Goal: Transaction & Acquisition: Book appointment/travel/reservation

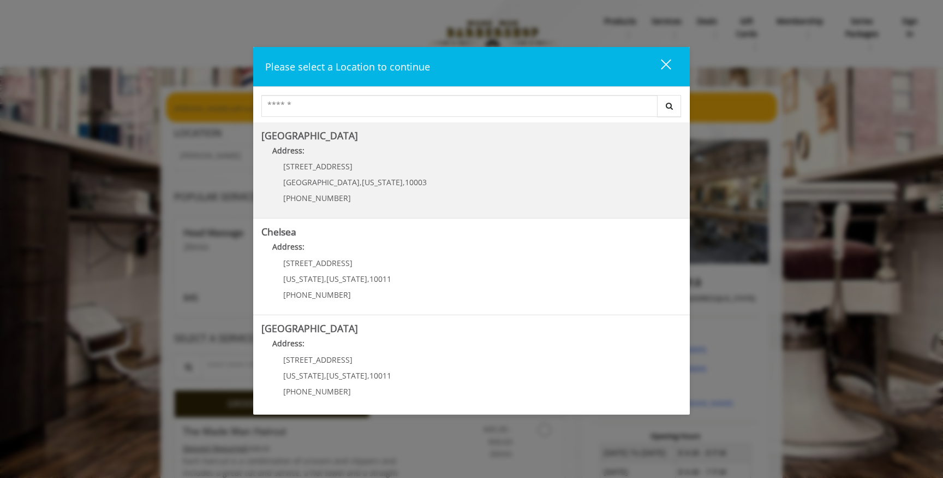
click at [416, 197] on Village "[GEOGRAPHIC_DATA] Address: [STREET_ADDRESS][US_STATE] (212) 598-1840" at bounding box center [472, 170] width 420 height 80
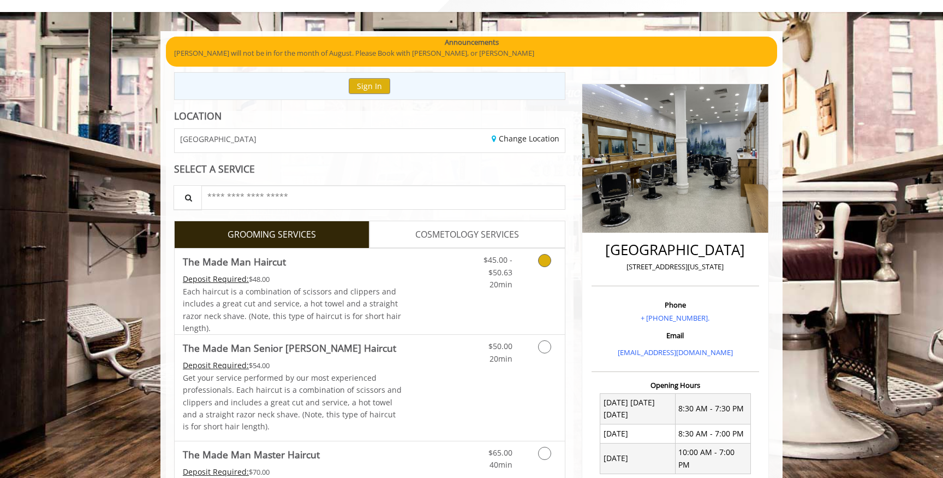
scroll to position [69, 0]
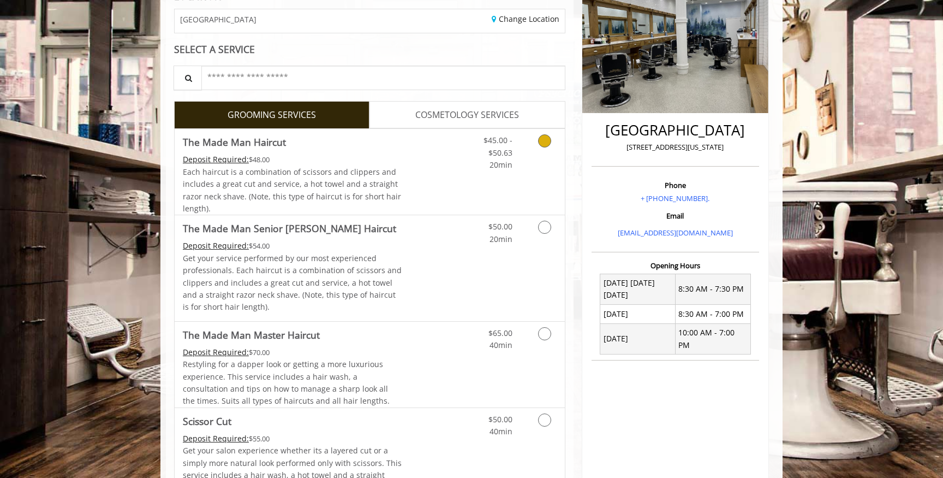
click at [436, 186] on link "Discounted Price" at bounding box center [434, 172] width 65 height 86
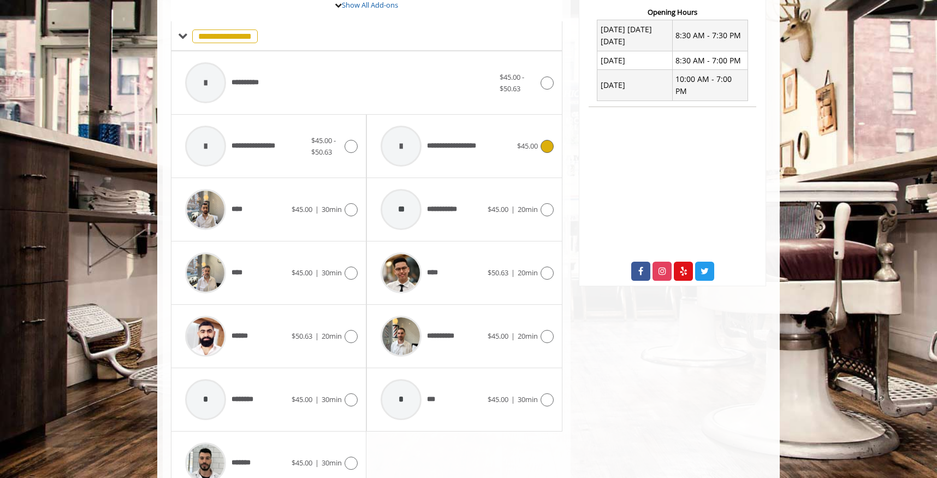
scroll to position [436, 0]
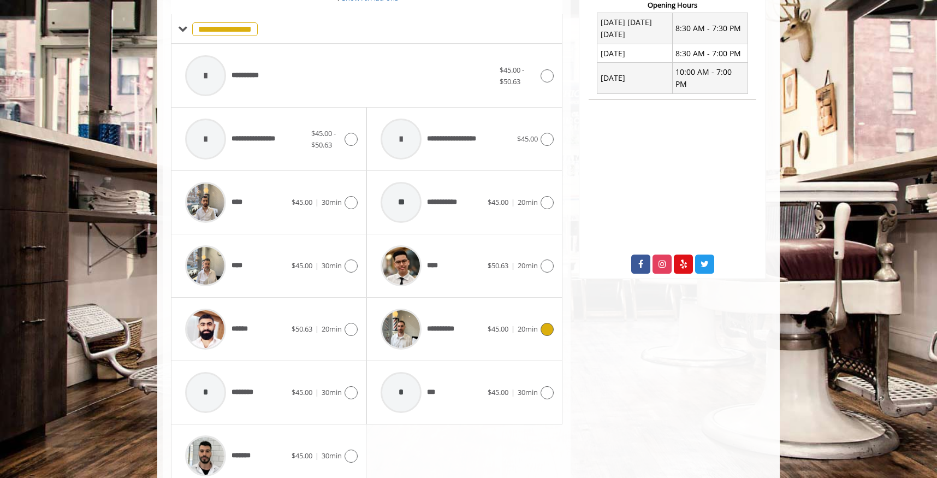
click at [461, 335] on span "**********" at bounding box center [419, 329] width 88 height 52
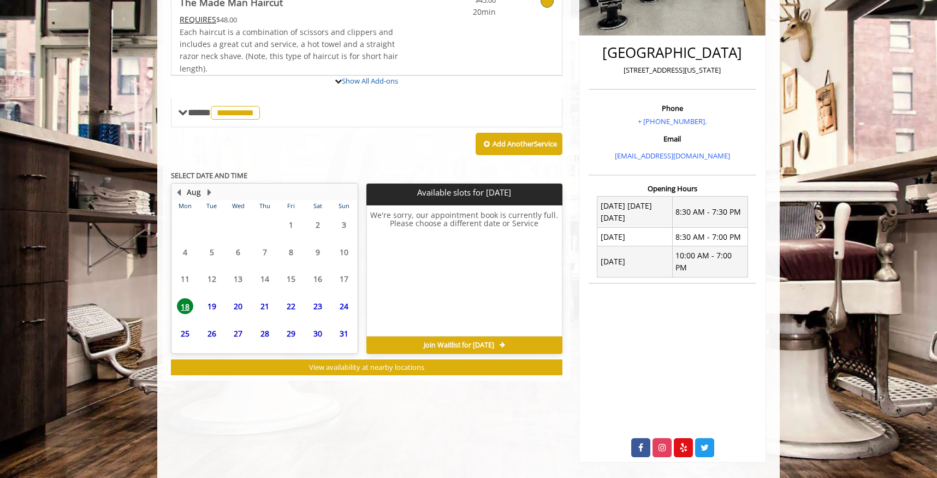
scroll to position [282, 0]
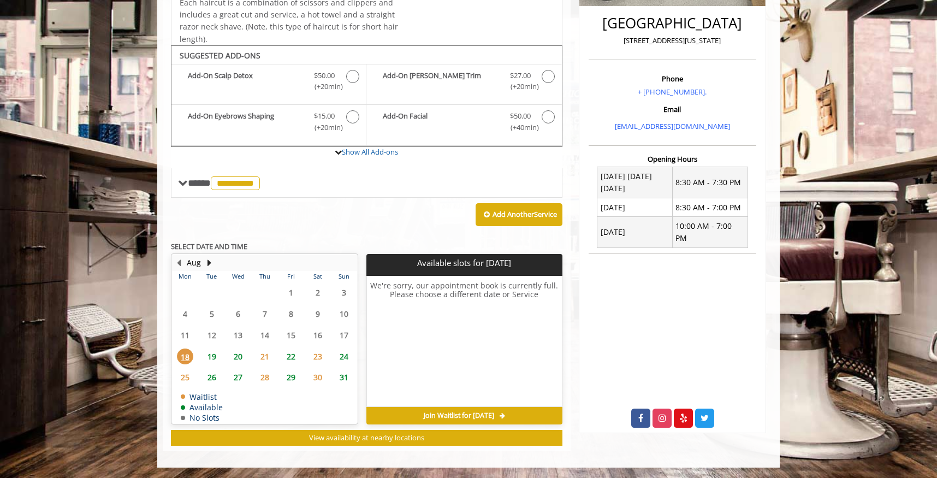
click at [293, 357] on span "22" at bounding box center [291, 356] width 16 height 16
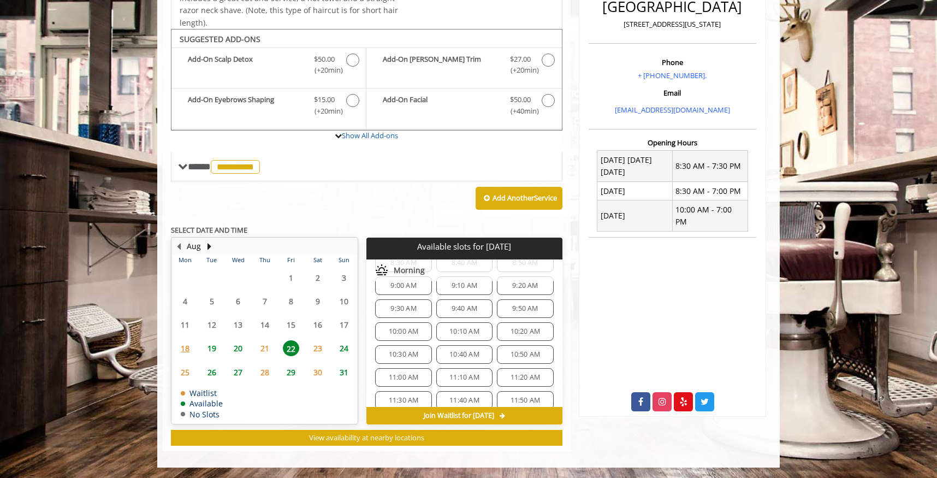
scroll to position [50, 0]
click at [409, 319] on span "10:00 AM" at bounding box center [404, 317] width 30 height 9
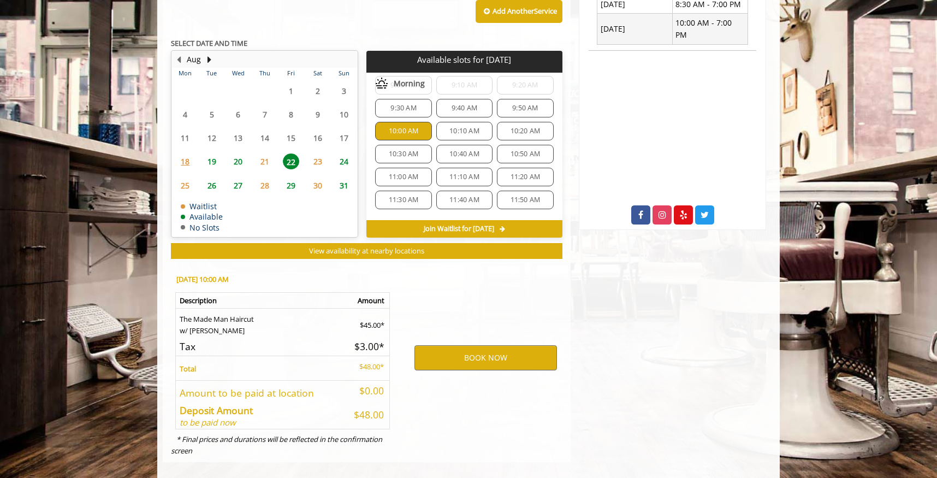
scroll to position [495, 0]
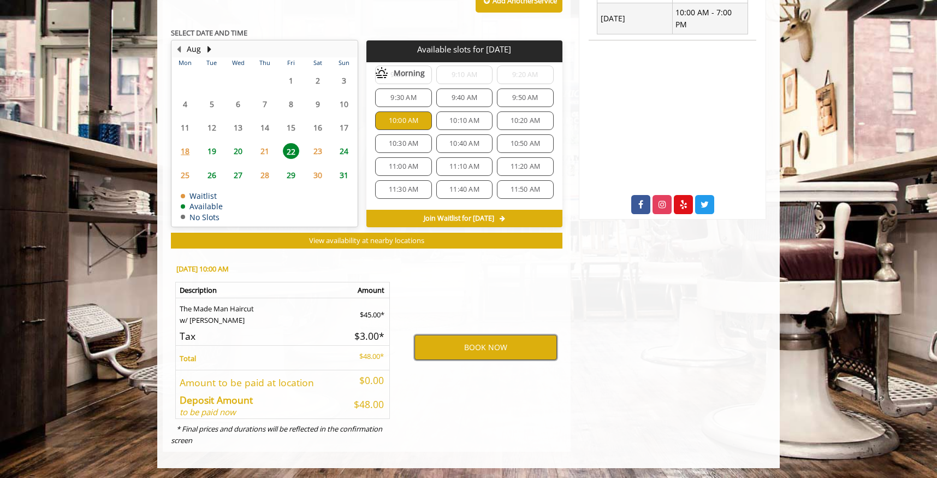
click at [464, 349] on button "BOOK NOW" at bounding box center [485, 347] width 143 height 25
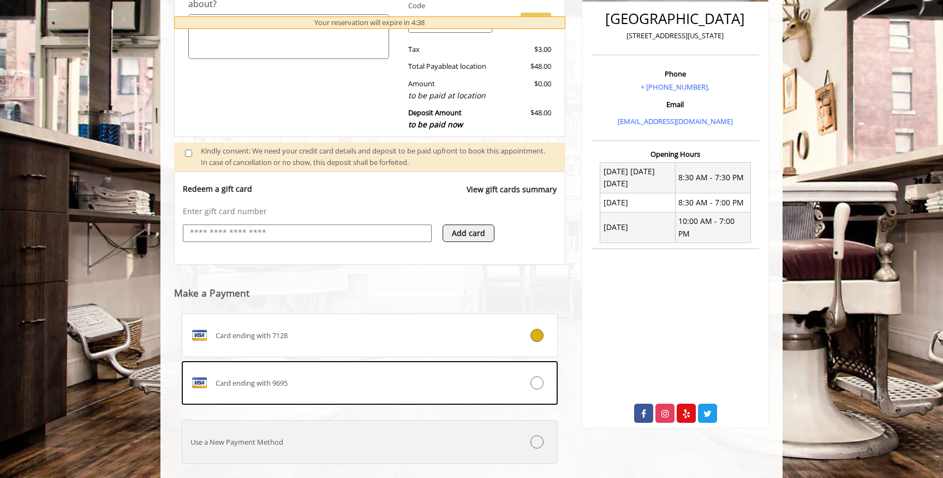
scroll to position [352, 0]
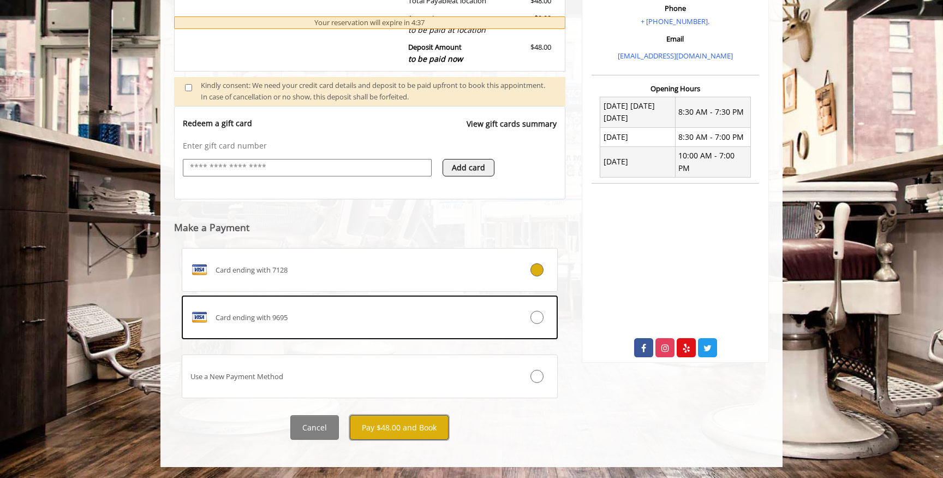
click at [407, 426] on button "Pay $48.00 and Book" at bounding box center [399, 427] width 99 height 25
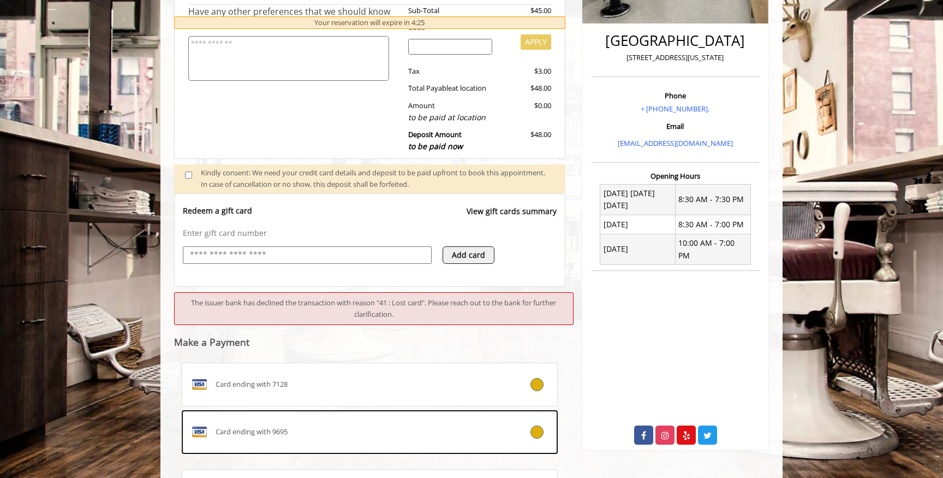
scroll to position [275, 0]
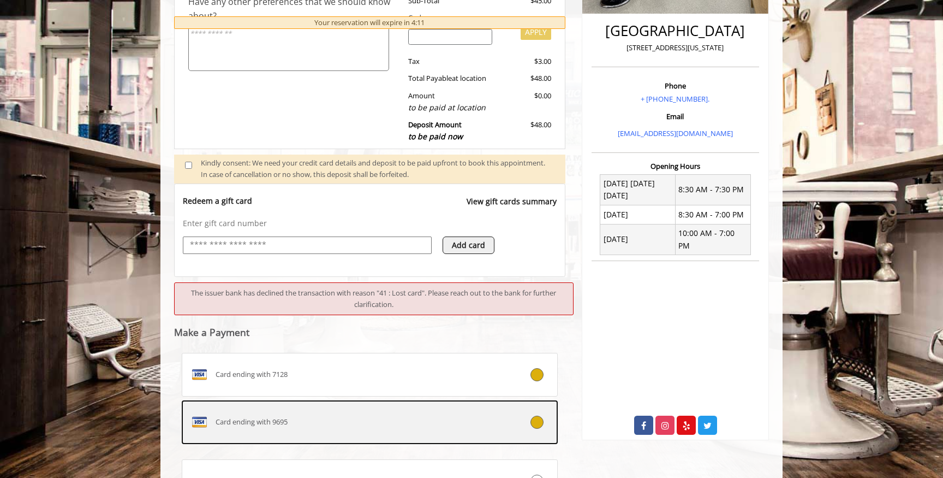
click at [442, 422] on div "Card ending with 9695" at bounding box center [338, 421] width 312 height 17
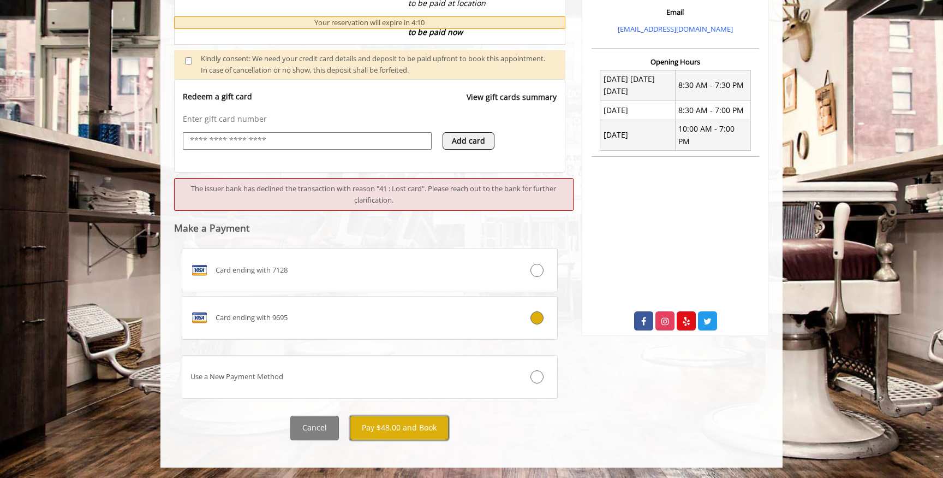
click at [411, 428] on button "Pay $48.00 and Book" at bounding box center [399, 428] width 99 height 25
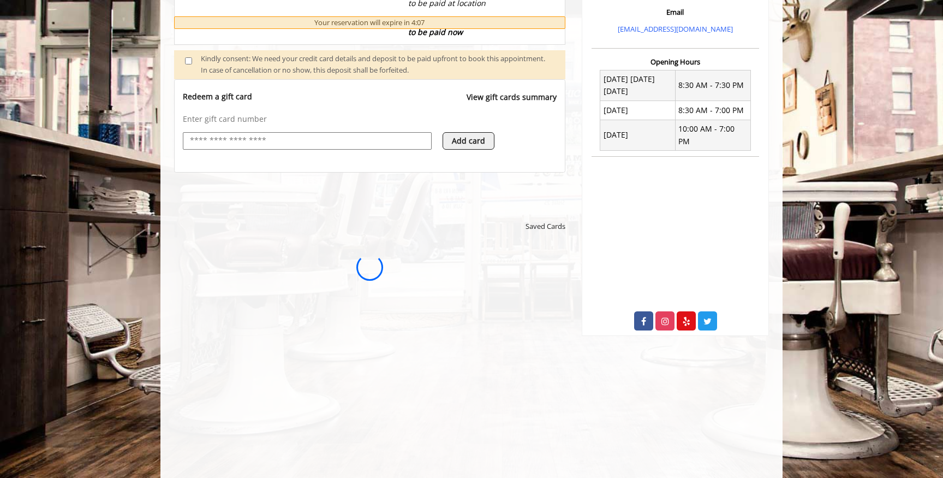
scroll to position [0, 0]
